Goal: Task Accomplishment & Management: Manage account settings

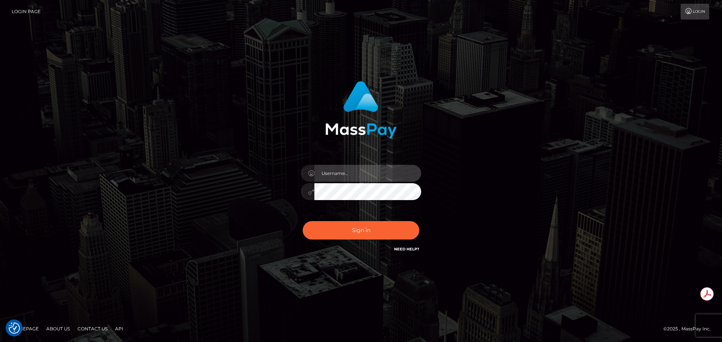
click at [350, 175] on input "text" at bounding box center [367, 173] width 107 height 17
type input "Michelle.T"
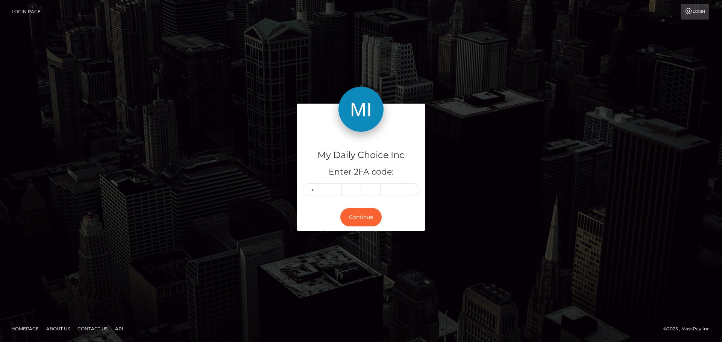
type input "7"
type input "1"
type input "6"
type input "5"
type input "4"
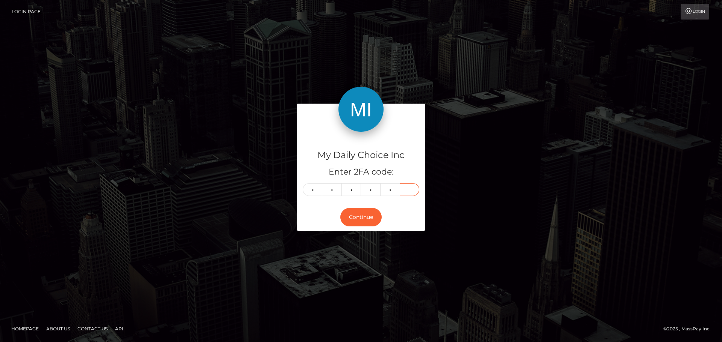
type input "1"
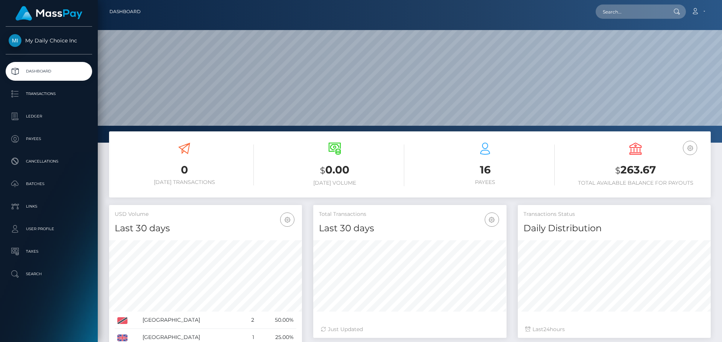
scroll to position [133, 193]
click at [37, 139] on p "Payees" at bounding box center [49, 138] width 80 height 11
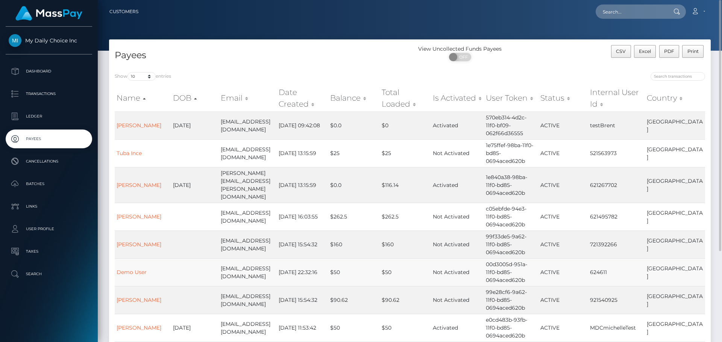
scroll to position [113, 0]
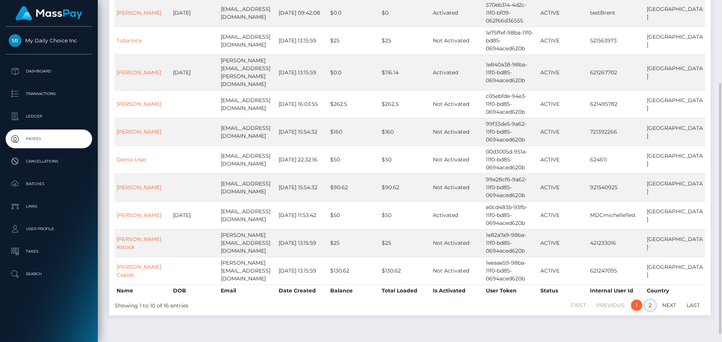
click at [650, 300] on link "2" at bounding box center [649, 305] width 11 height 11
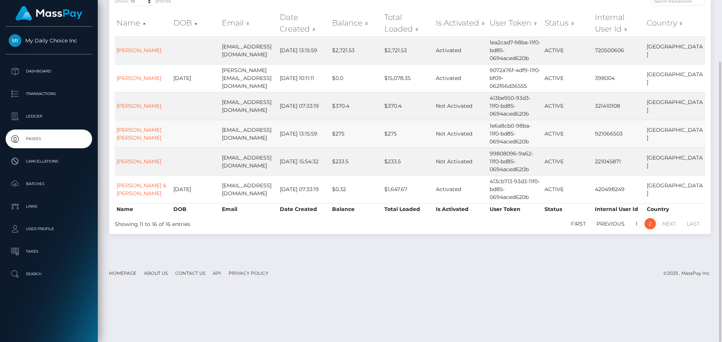
scroll to position [38, 0]
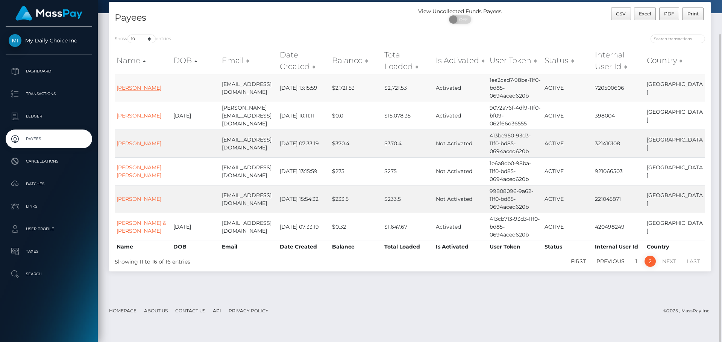
click at [151, 88] on link "[PERSON_NAME]" at bounding box center [139, 88] width 45 height 7
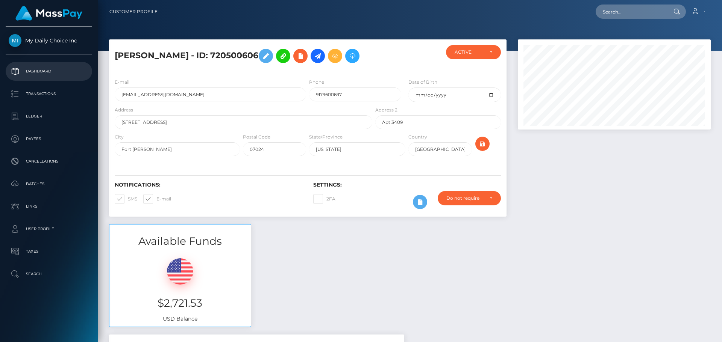
click at [41, 72] on p "Dashboard" at bounding box center [49, 71] width 80 height 11
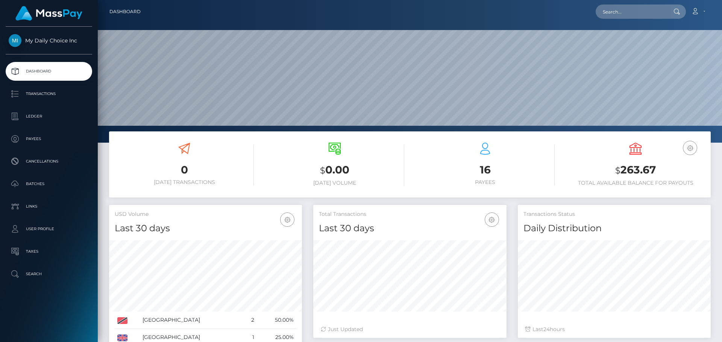
scroll to position [75, 0]
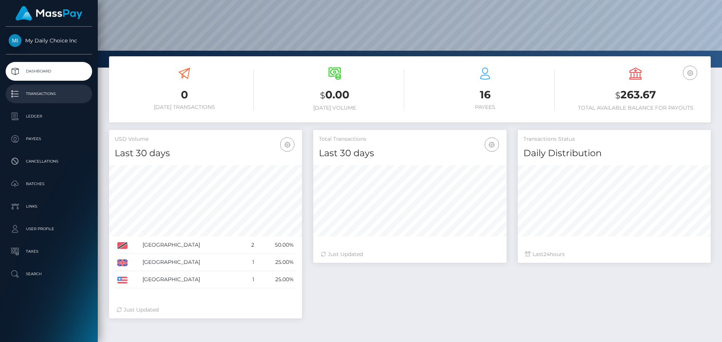
click at [50, 96] on p "Transactions" at bounding box center [49, 93] width 80 height 11
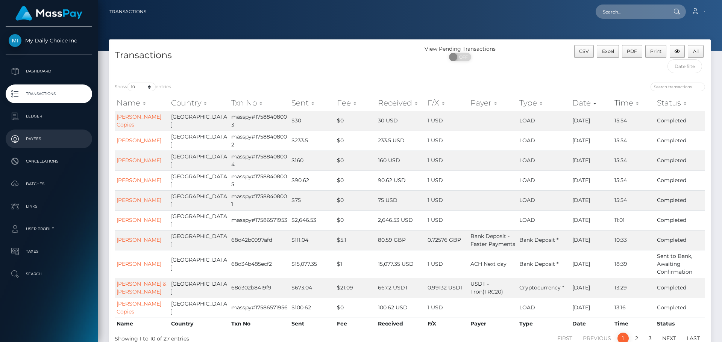
click at [62, 141] on p "Payees" at bounding box center [49, 138] width 80 height 11
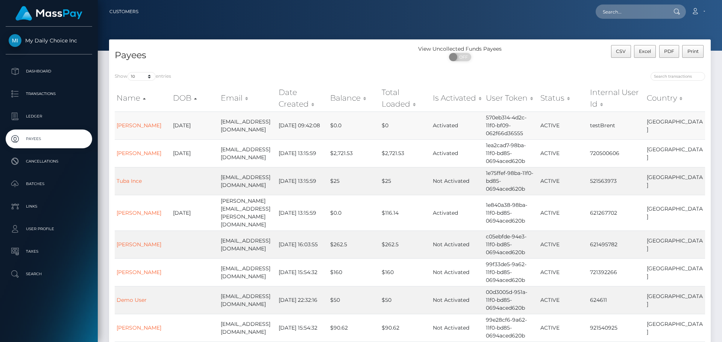
scroll to position [38, 0]
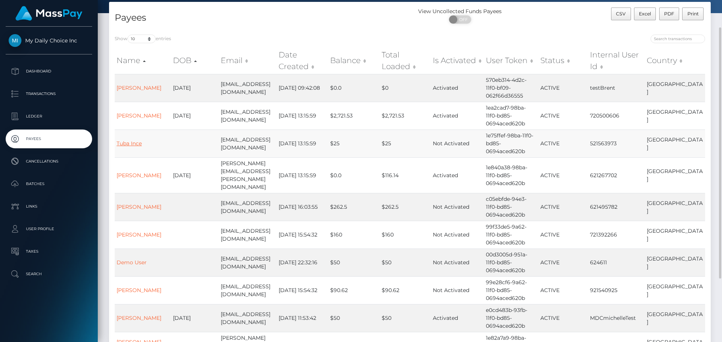
click at [133, 144] on link "Tuba Ince" at bounding box center [129, 143] width 25 height 7
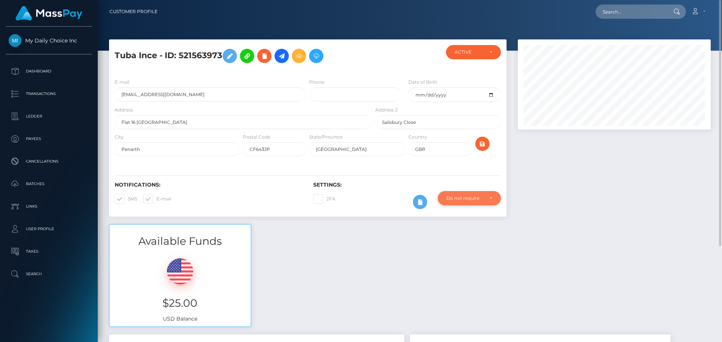
click at [494, 197] on div "Do not require" at bounding box center [468, 198] width 63 height 14
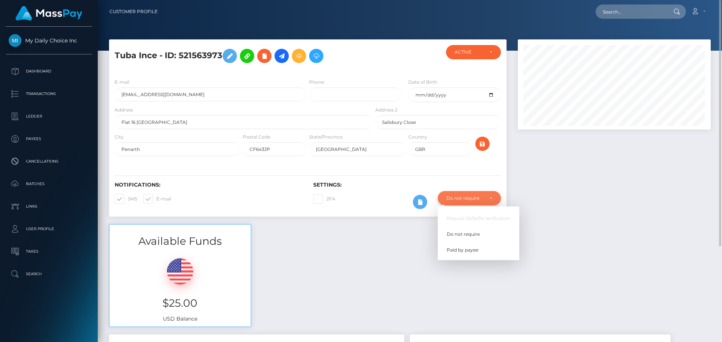
click at [494, 197] on div "Do not require" at bounding box center [468, 198] width 63 height 14
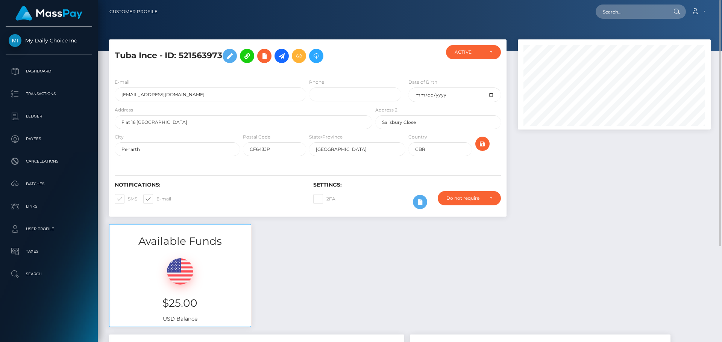
click at [536, 195] on div at bounding box center [614, 131] width 204 height 185
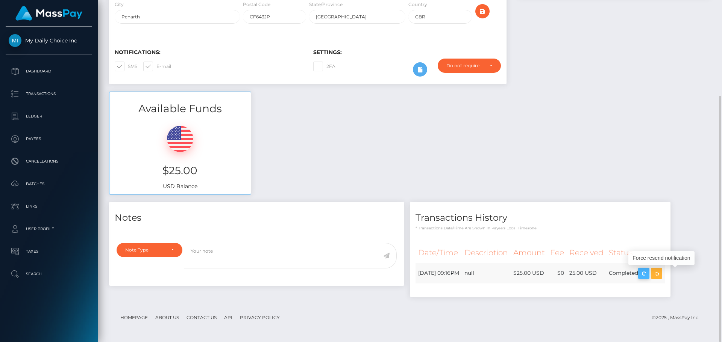
click at [648, 274] on icon "button" at bounding box center [643, 273] width 9 height 9
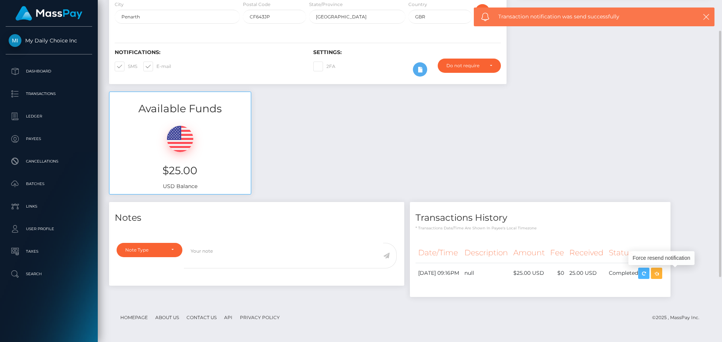
scroll to position [0, 0]
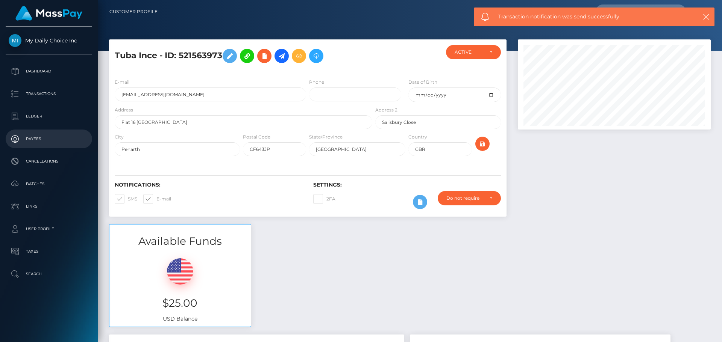
click at [38, 137] on p "Payees" at bounding box center [49, 138] width 80 height 11
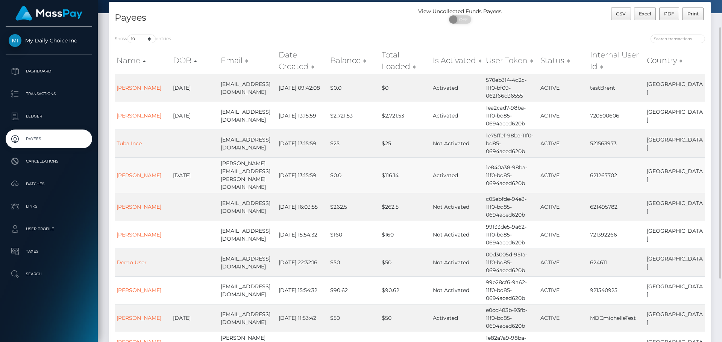
scroll to position [75, 0]
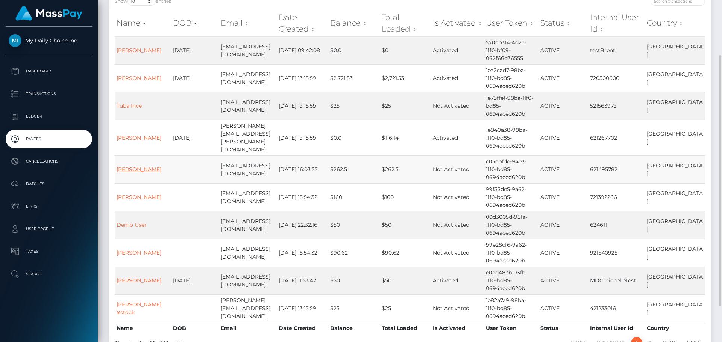
click at [138, 166] on link "Michael Clegg" at bounding box center [139, 169] width 45 height 7
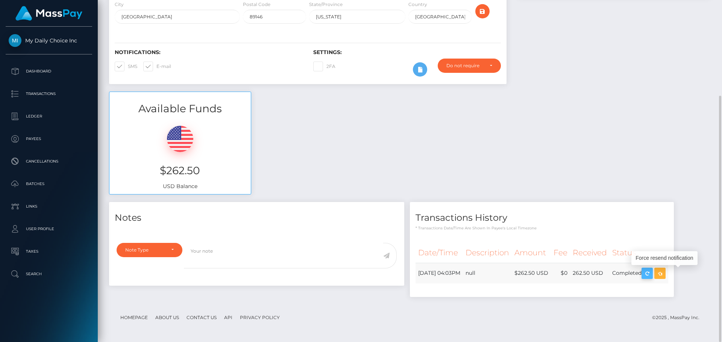
scroll to position [90, 193]
click at [651, 272] on icon "button" at bounding box center [646, 273] width 9 height 9
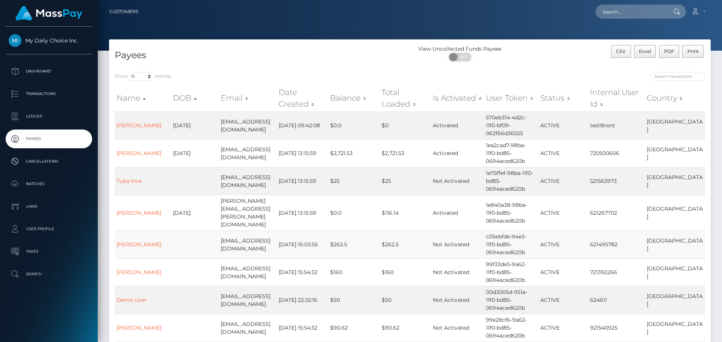
scroll to position [75, 0]
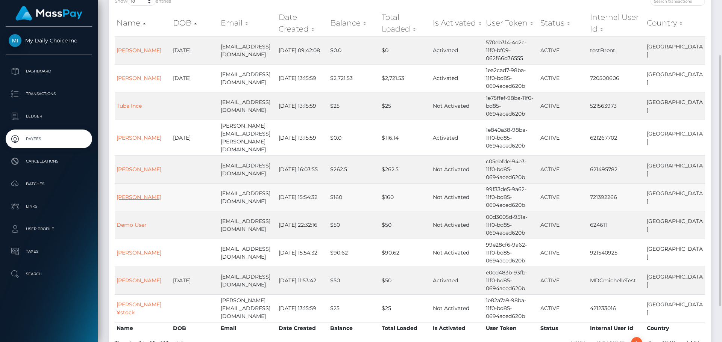
click at [133, 194] on link "Cyrele Monique Decierdo" at bounding box center [139, 197] width 45 height 7
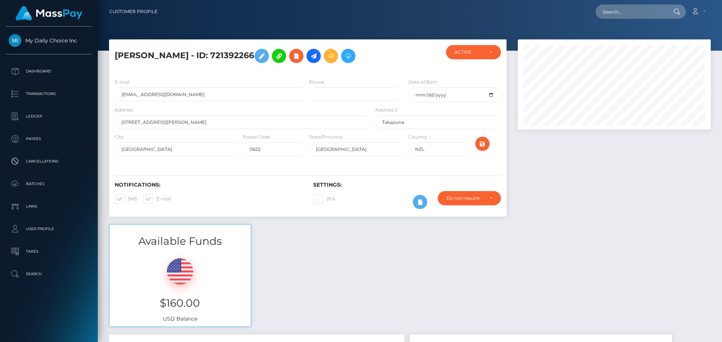
scroll to position [90, 193]
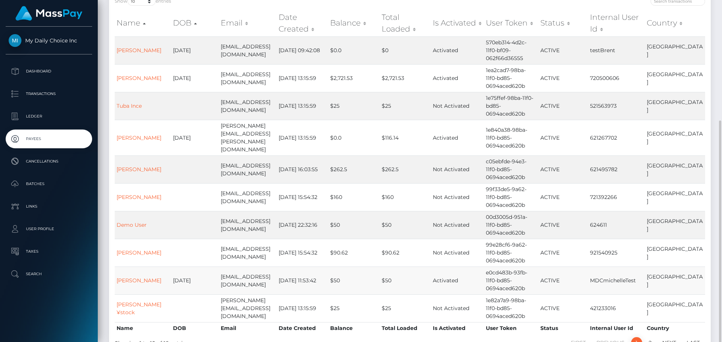
scroll to position [113, 0]
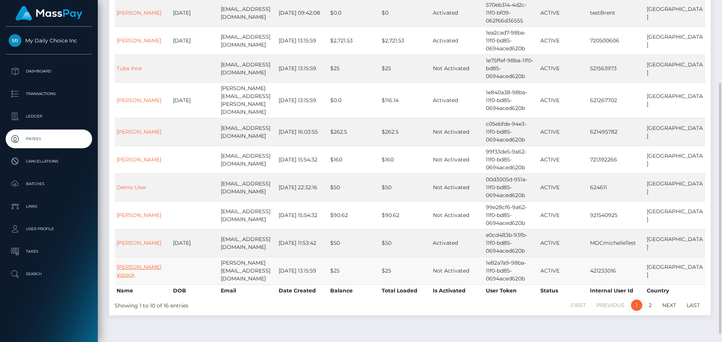
click at [127, 264] on link "[PERSON_NAME]¥stock" at bounding box center [139, 271] width 45 height 15
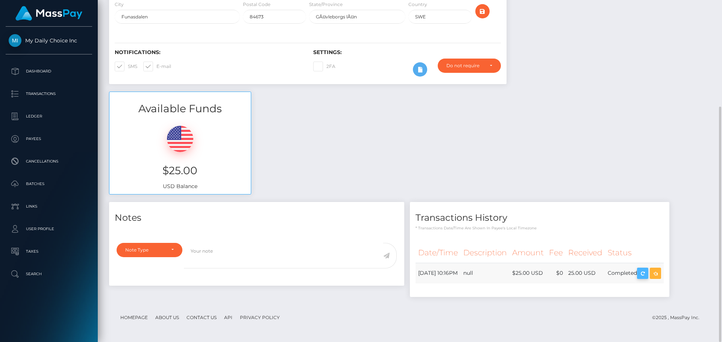
scroll to position [90, 193]
click at [647, 274] on icon "button" at bounding box center [642, 273] width 9 height 9
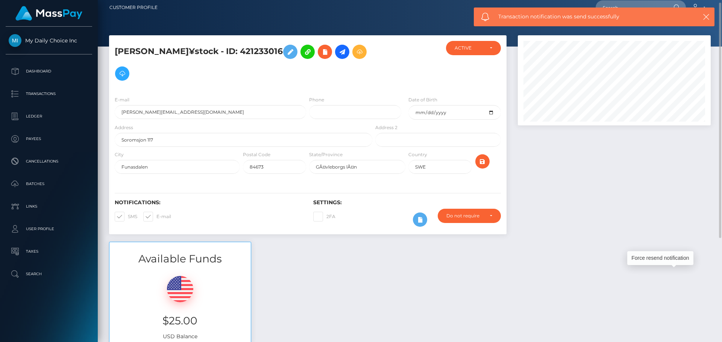
scroll to position [0, 0]
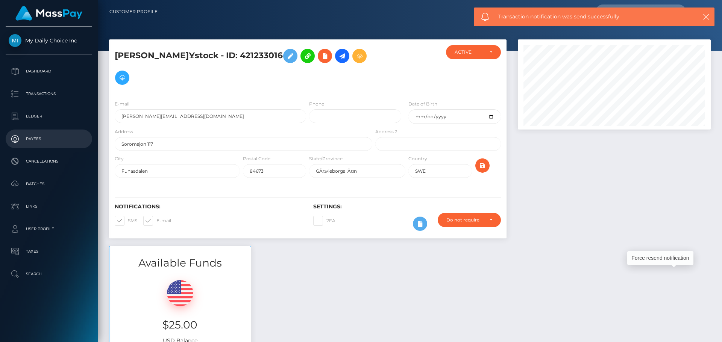
click at [38, 137] on p "Payees" at bounding box center [49, 138] width 80 height 11
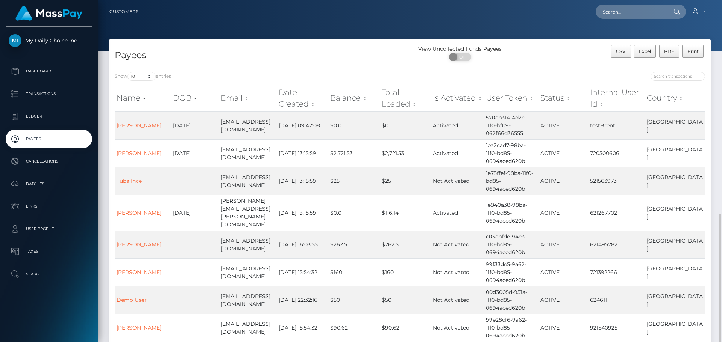
scroll to position [123, 0]
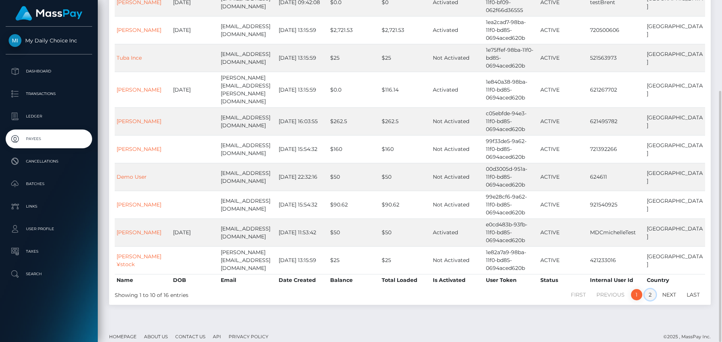
click at [651, 289] on link "2" at bounding box center [649, 294] width 11 height 11
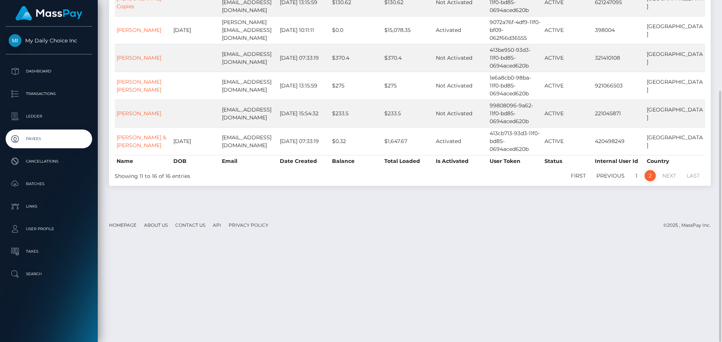
scroll to position [11, 0]
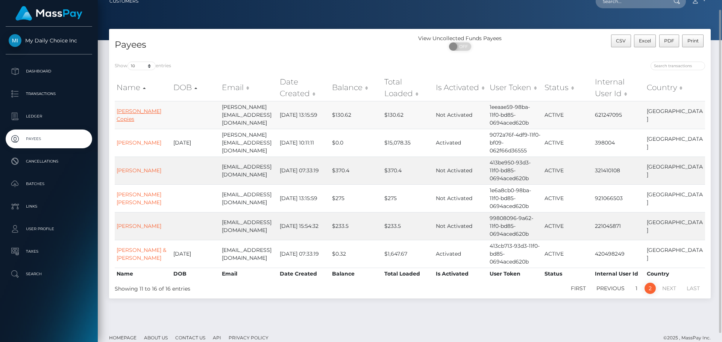
click at [138, 114] on link "Toby Copies" at bounding box center [139, 115] width 45 height 15
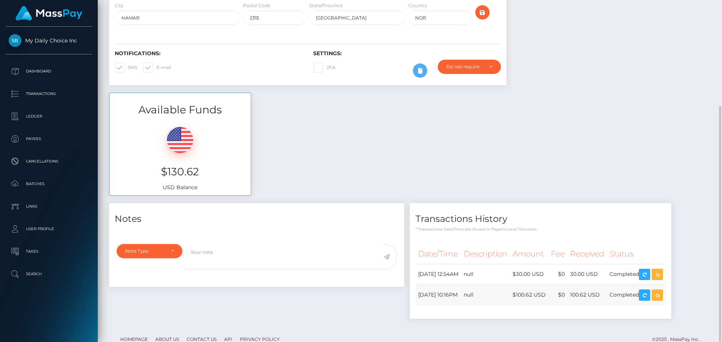
scroll to position [90, 193]
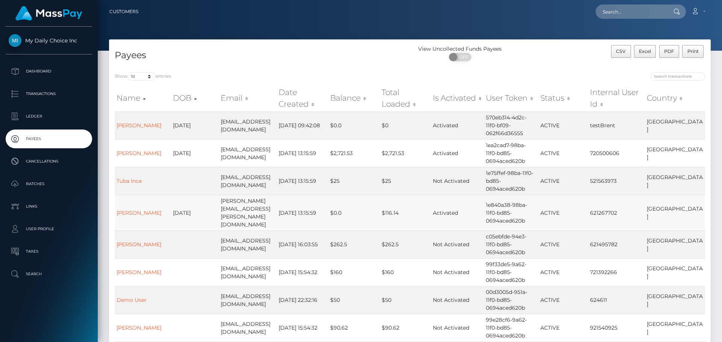
scroll to position [113, 0]
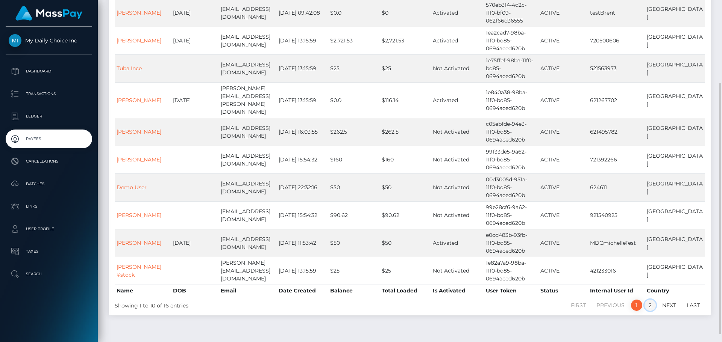
click at [651, 300] on link "2" at bounding box center [649, 305] width 11 height 11
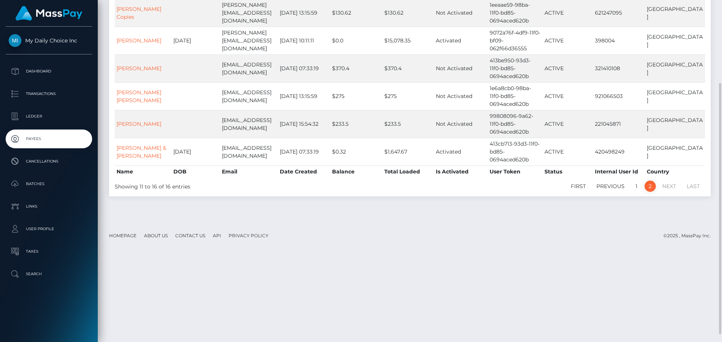
scroll to position [38, 0]
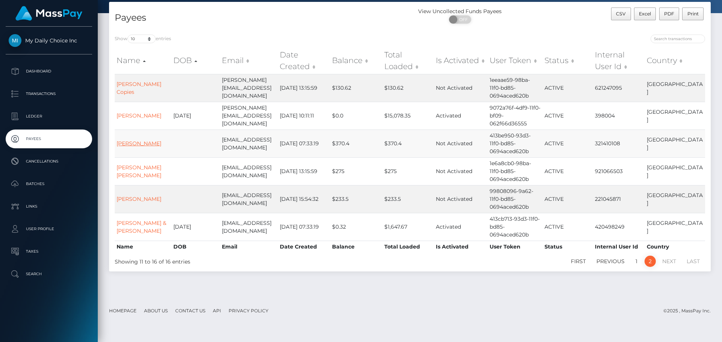
click at [139, 140] on link "Samuel Scott" at bounding box center [139, 143] width 45 height 7
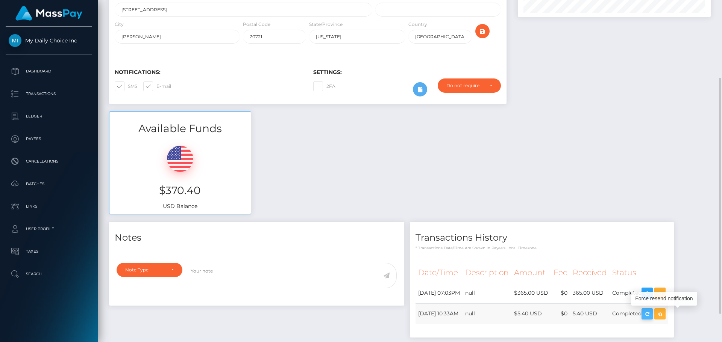
scroll to position [90, 193]
click at [651, 312] on icon "button" at bounding box center [646, 314] width 9 height 9
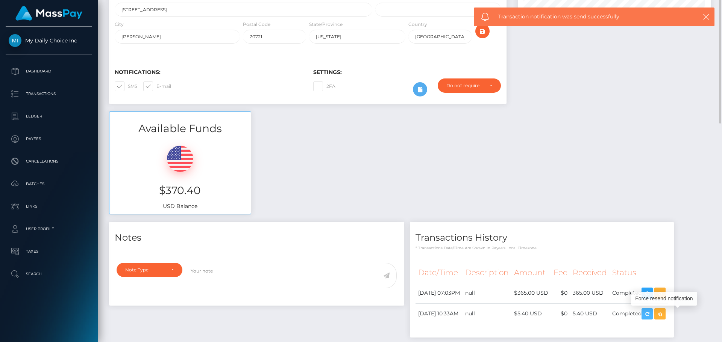
scroll to position [0, 0]
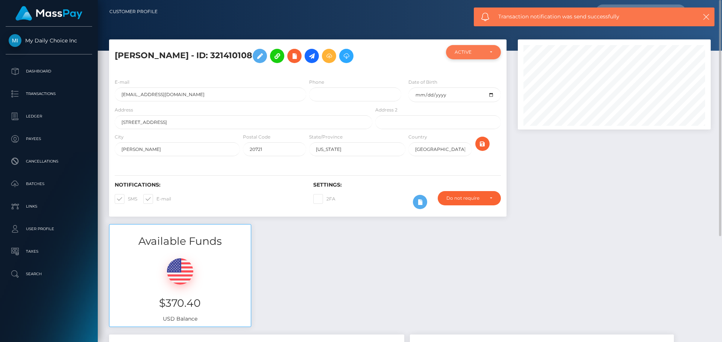
click at [495, 53] on div "ACTIVE" at bounding box center [473, 52] width 55 height 14
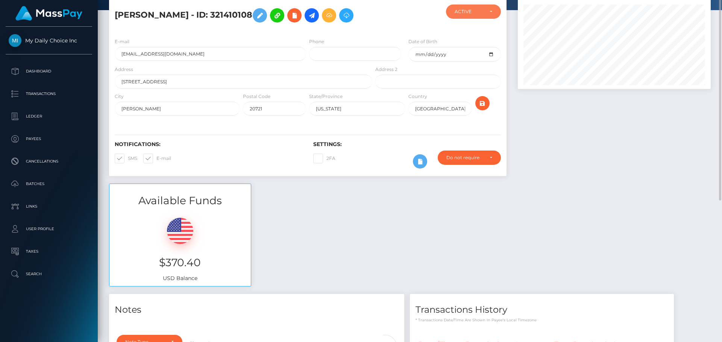
scroll to position [0, 0]
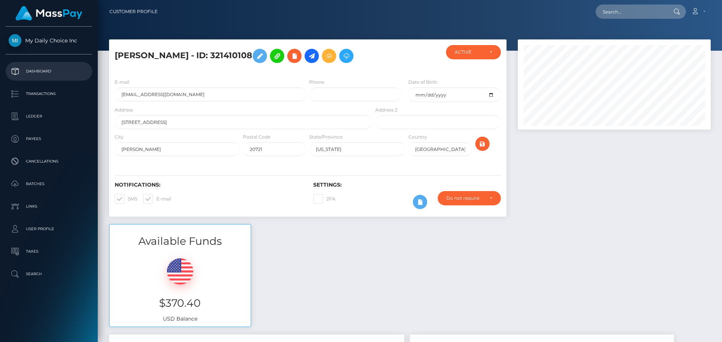
click at [42, 69] on p "Dashboard" at bounding box center [49, 71] width 80 height 11
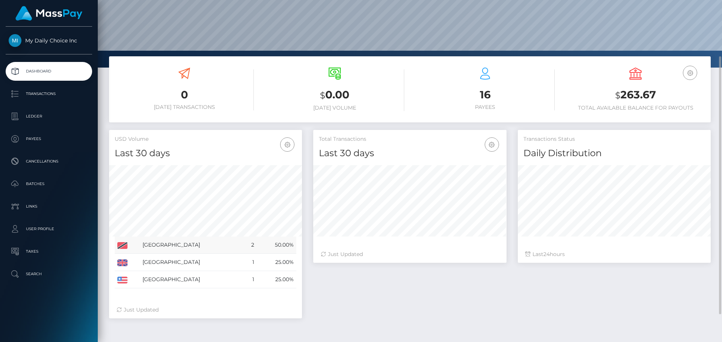
scroll to position [112, 0]
